Goal: Check status

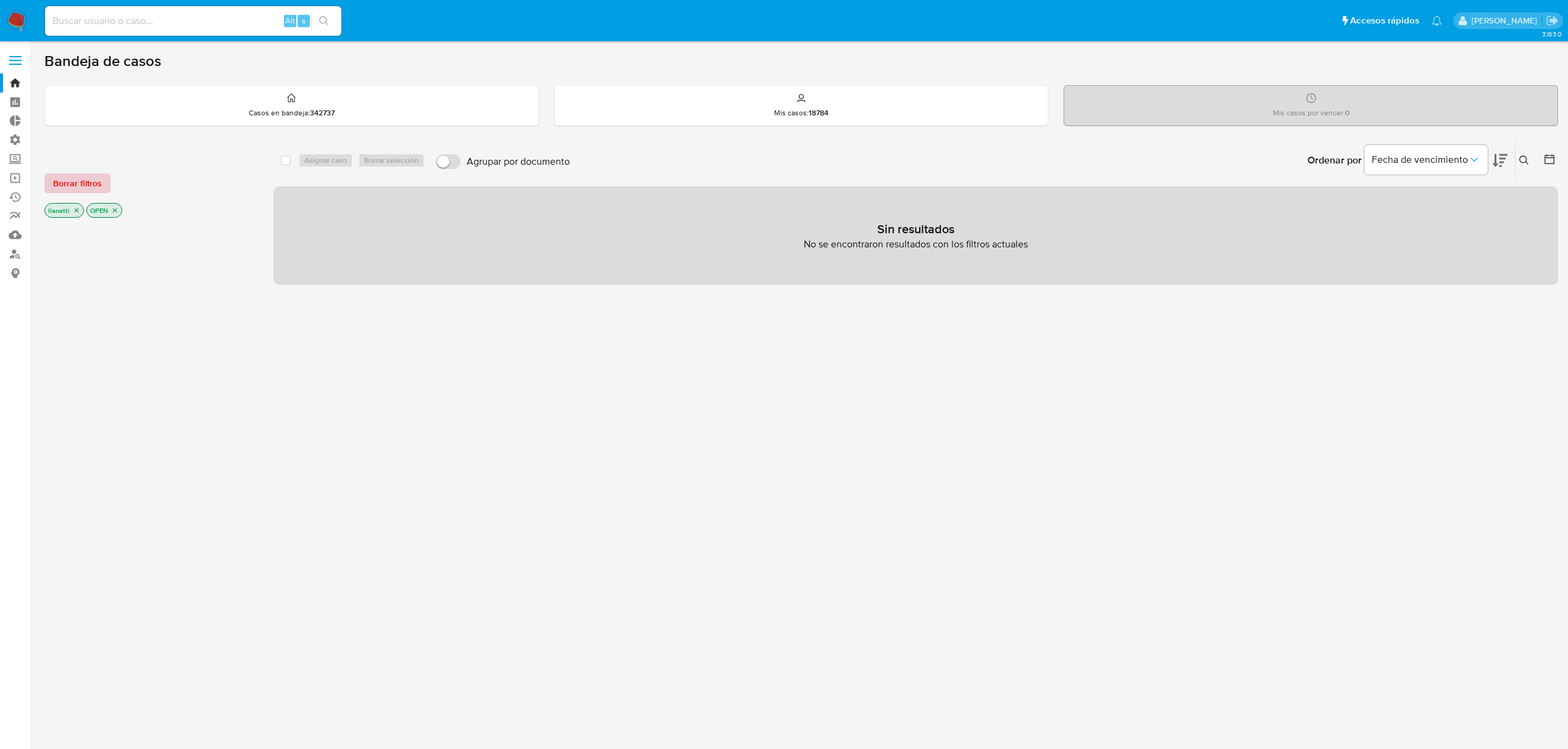
click at [65, 180] on span "Borrar filtros" at bounding box center [77, 183] width 49 height 17
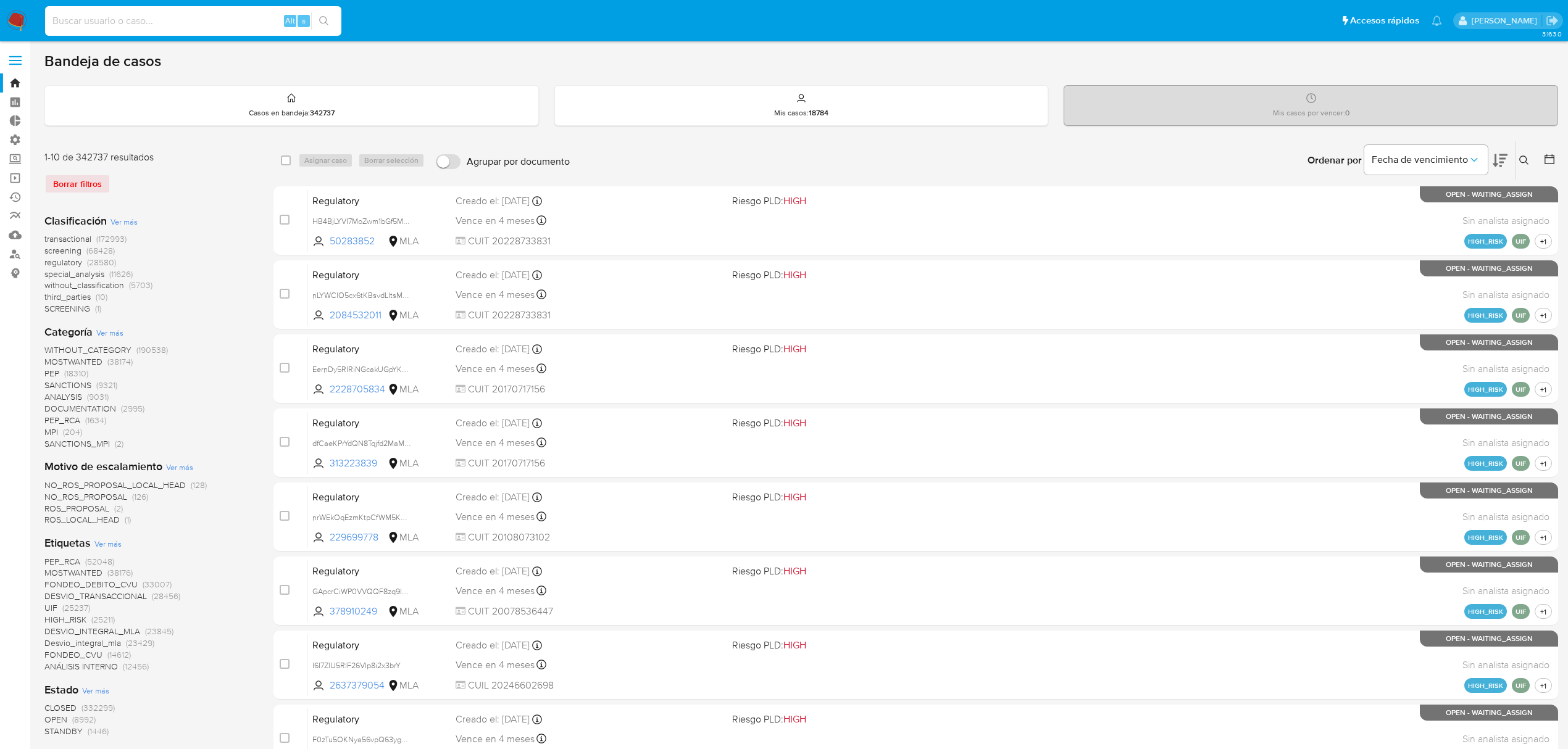
click at [164, 25] on input at bounding box center [193, 21] width 296 height 16
paste input "1805695143"
type input "1805695143"
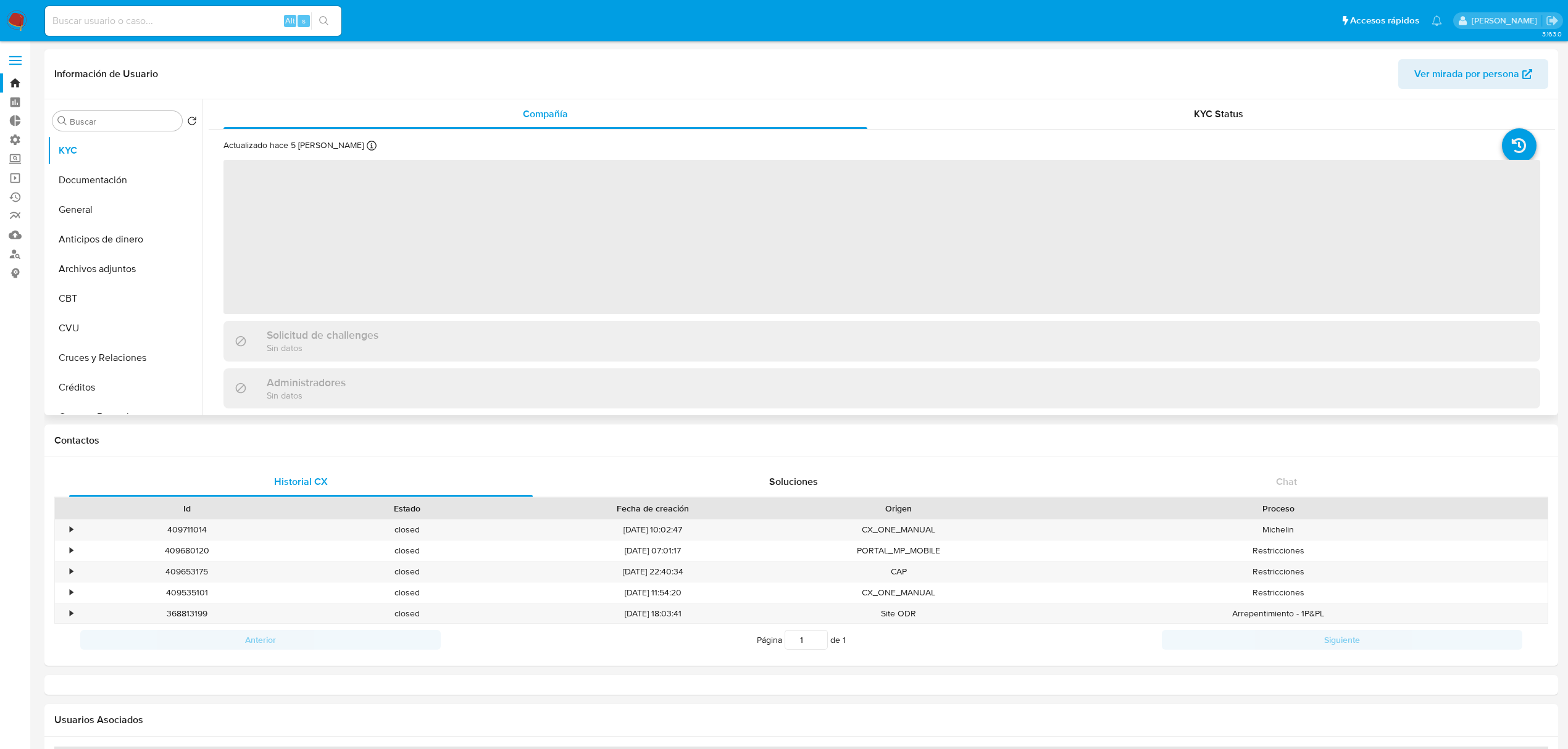
select select "10"
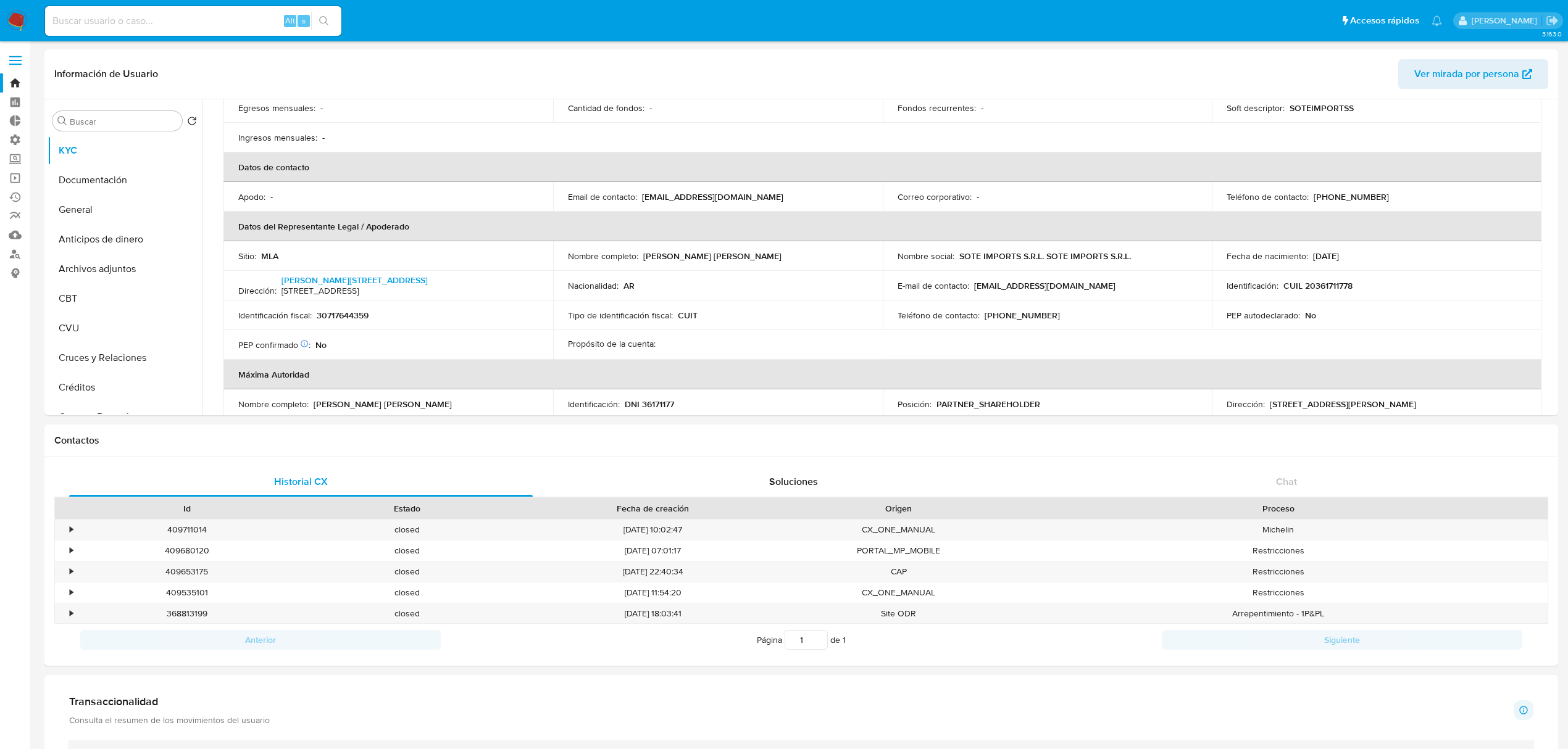
scroll to position [247, 0]
